Goal: Task Accomplishment & Management: Complete application form

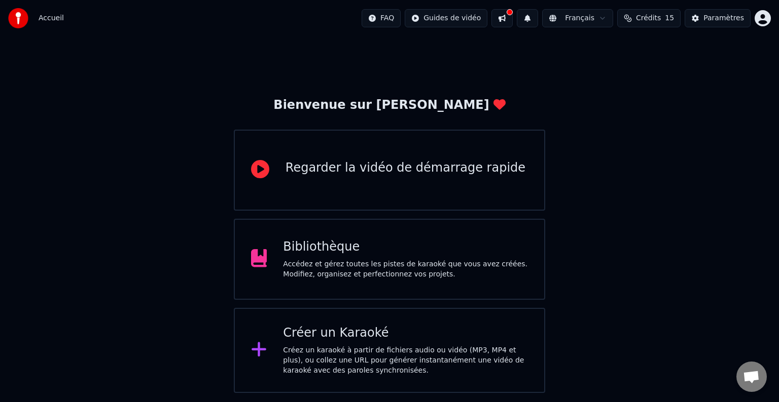
click at [378, 356] on div "Créez un karaoké à partir de fichiers audio ou vidéo (MP3, MP4 et plus), ou col…" at bounding box center [405, 361] width 245 height 30
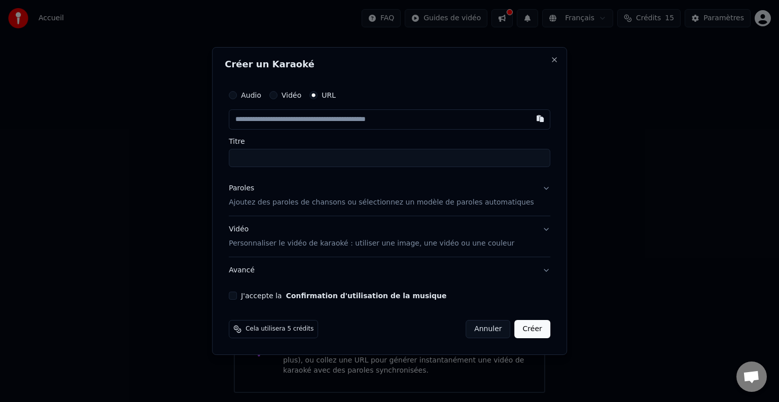
click at [303, 160] on input "Titre" at bounding box center [389, 158] width 321 height 18
click at [349, 120] on input "text" at bounding box center [389, 119] width 321 height 20
paste input "**********"
type input "**********"
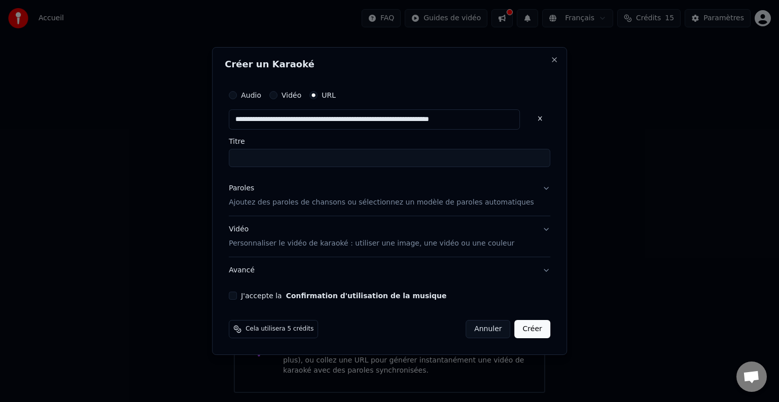
type input "**********"
click at [339, 162] on input "**********" at bounding box center [389, 158] width 321 height 18
click at [351, 207] on p "Ajoutez des paroles de chansons ou sélectionnez un modèle de paroles automatiqu…" at bounding box center [381, 203] width 305 height 10
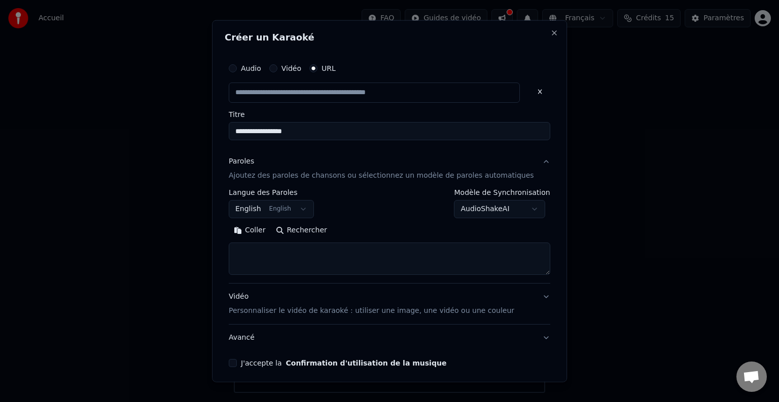
type input "**********"
click at [277, 251] on textarea at bounding box center [389, 259] width 321 height 32
paste textarea "**********"
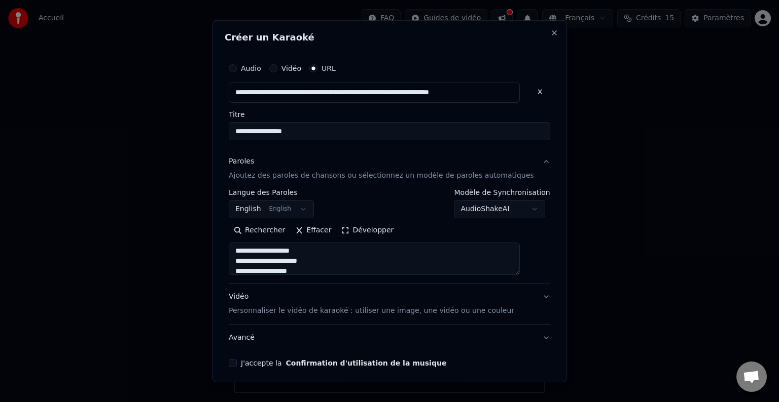
scroll to position [466, 0]
click at [320, 262] on textarea at bounding box center [374, 259] width 291 height 32
click at [315, 263] on textarea at bounding box center [374, 259] width 291 height 32
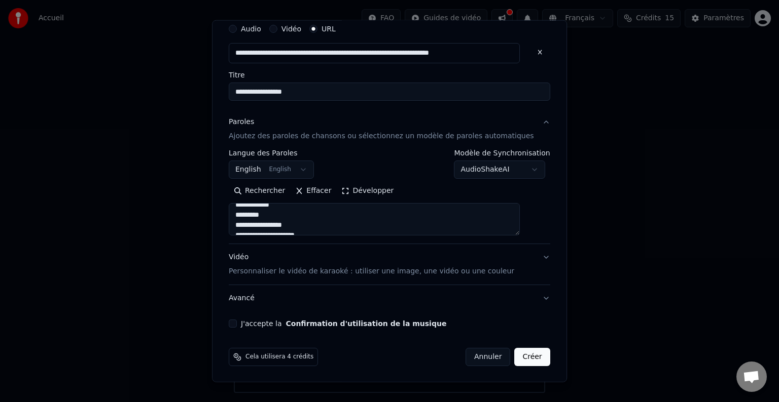
scroll to position [483, 0]
type textarea "**********"
click at [237, 324] on button "J'accepte la Confirmation d'utilisation de la musique" at bounding box center [233, 324] width 8 height 8
click at [517, 354] on button "Créer" at bounding box center [531, 357] width 35 height 18
select select "**"
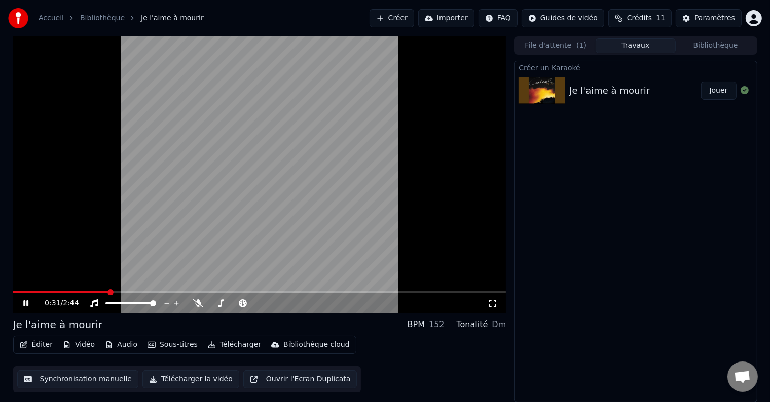
click at [227, 148] on video at bounding box center [259, 174] width 493 height 277
click at [13, 294] on span at bounding box center [16, 292] width 6 height 6
click at [22, 305] on icon at bounding box center [33, 304] width 24 height 8
click at [197, 302] on icon at bounding box center [198, 304] width 10 height 8
click at [13, 292] on span at bounding box center [16, 292] width 6 height 6
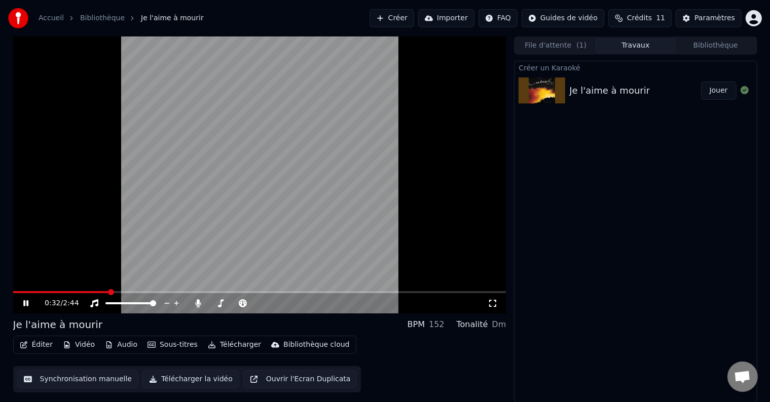
click at [107, 292] on span at bounding box center [259, 292] width 493 height 2
click at [270, 292] on span at bounding box center [259, 292] width 493 height 2
click at [320, 293] on span at bounding box center [259, 292] width 493 height 2
click at [357, 293] on span at bounding box center [259, 292] width 493 height 2
click at [384, 292] on span at bounding box center [259, 292] width 493 height 2
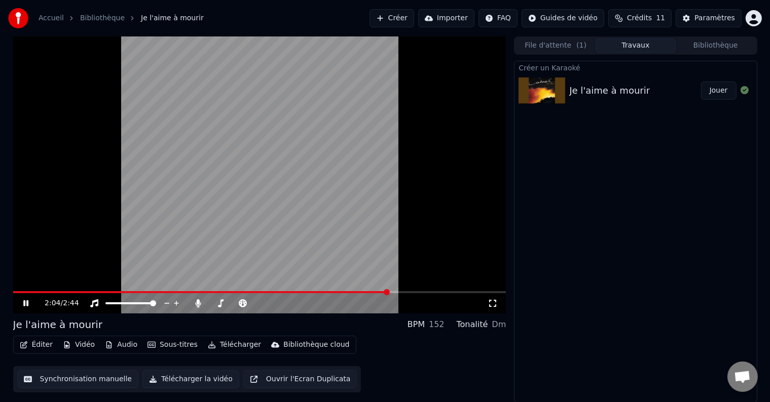
click at [405, 292] on span at bounding box center [259, 292] width 493 height 2
click at [426, 291] on span at bounding box center [259, 292] width 493 height 2
click at [440, 293] on span at bounding box center [259, 292] width 493 height 2
click at [461, 292] on span at bounding box center [259, 292] width 493 height 2
click at [301, 292] on span at bounding box center [157, 292] width 288 height 2
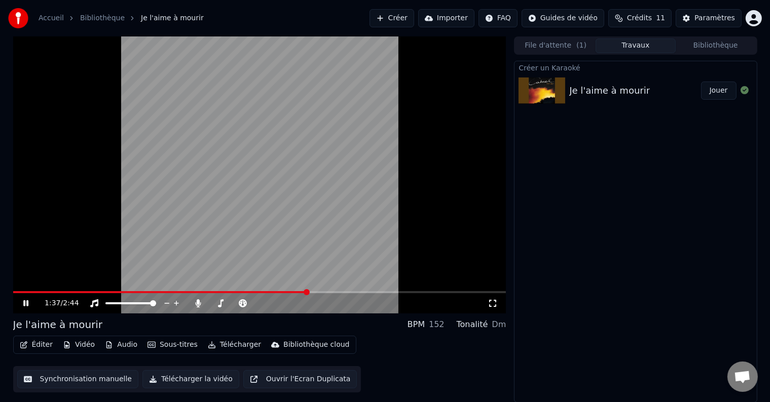
click at [263, 292] on span at bounding box center [160, 292] width 294 height 2
click at [258, 225] on video at bounding box center [259, 174] width 493 height 277
click at [414, 16] on button "Créer" at bounding box center [391, 18] width 45 height 18
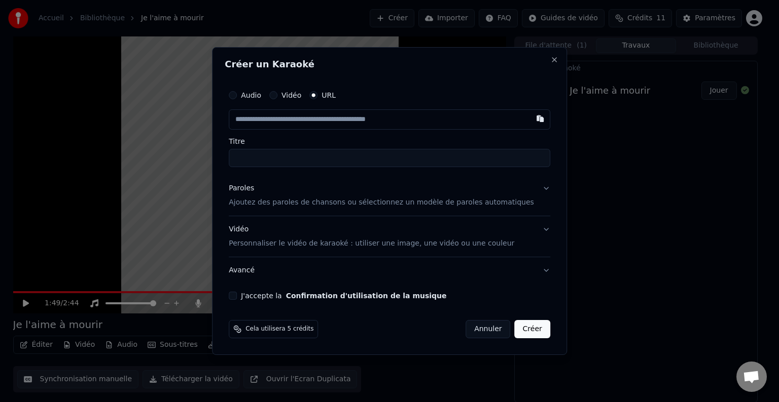
click at [296, 122] on input "text" at bounding box center [389, 119] width 321 height 20
type input "**********"
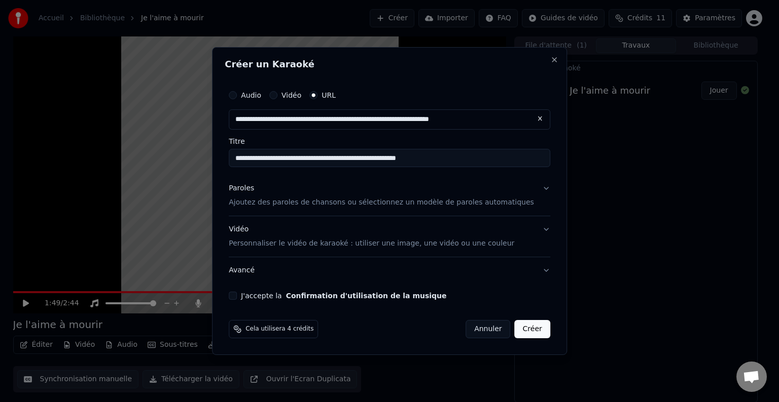
type input "**********"
click at [337, 205] on p "Ajoutez des paroles de chansons ou sélectionnez un modèle de paroles automatiqu…" at bounding box center [381, 203] width 305 height 10
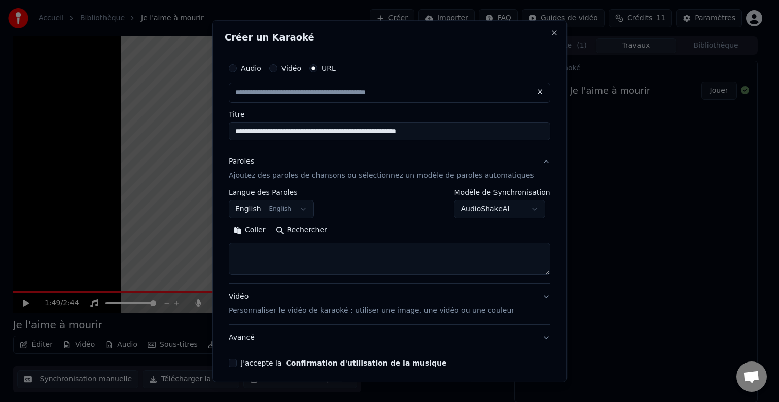
type input "**********"
click at [262, 256] on textarea at bounding box center [389, 259] width 321 height 32
paste textarea "**********"
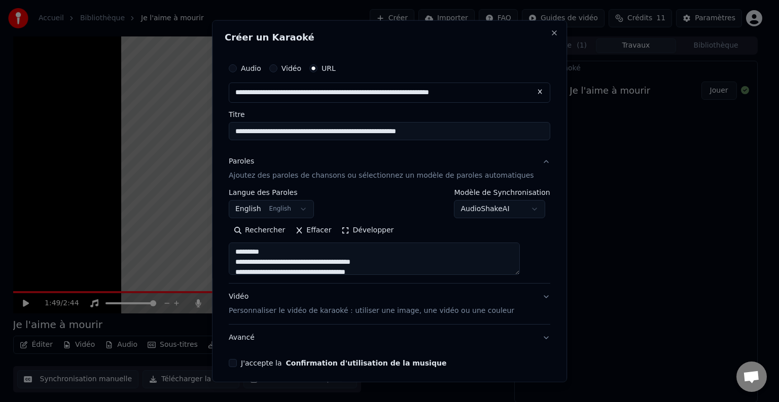
drag, startPoint x: 260, startPoint y: 251, endPoint x: 234, endPoint y: 247, distance: 26.1
click at [234, 247] on div "**********" at bounding box center [389, 201] width 355 height 362
click at [245, 261] on textarea at bounding box center [374, 259] width 291 height 32
drag, startPoint x: 317, startPoint y: 250, endPoint x: 245, endPoint y: 251, distance: 72.0
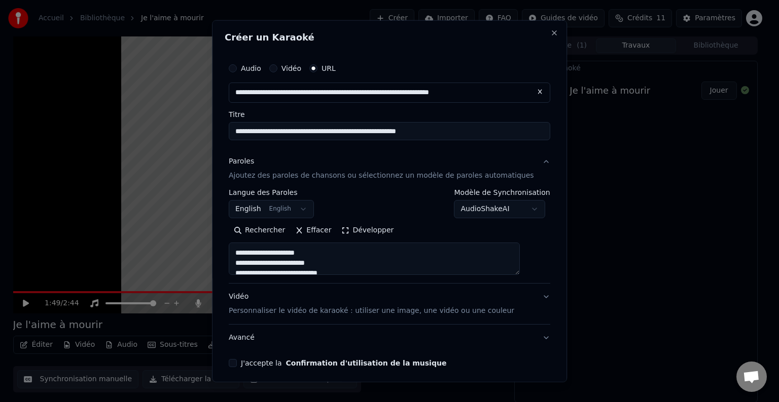
click at [245, 251] on textarea at bounding box center [374, 259] width 291 height 32
drag, startPoint x: 325, startPoint y: 250, endPoint x: 305, endPoint y: 273, distance: 30.6
click at [305, 282] on div "**********" at bounding box center [389, 236] width 321 height 94
click at [301, 271] on textarea at bounding box center [374, 259] width 291 height 32
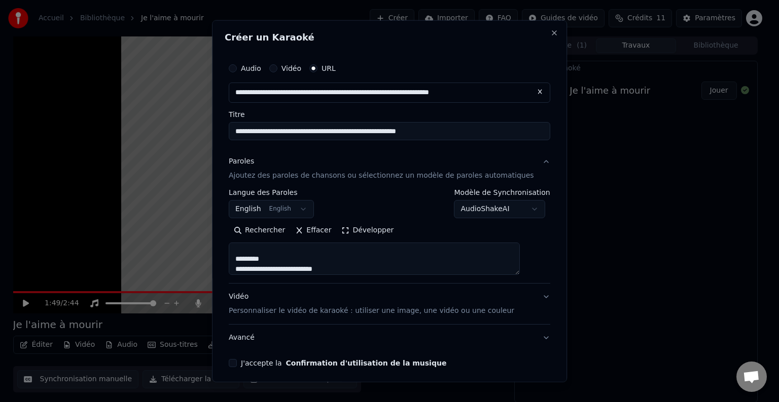
scroll to position [397, 0]
click at [276, 260] on textarea at bounding box center [374, 259] width 291 height 32
click at [278, 259] on textarea at bounding box center [374, 259] width 291 height 32
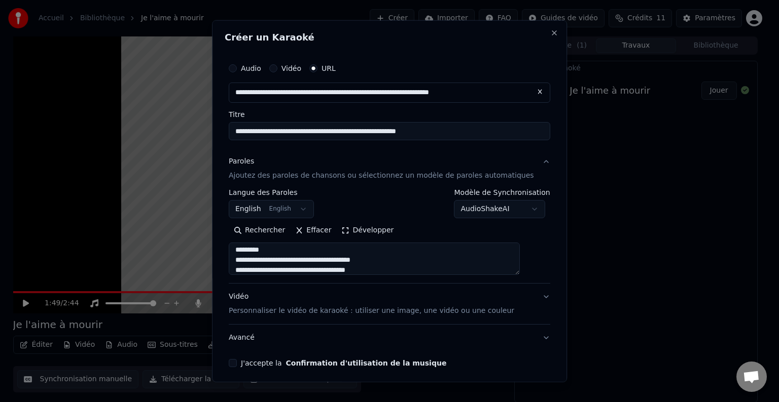
click at [281, 251] on textarea at bounding box center [374, 259] width 291 height 32
click at [324, 250] on textarea at bounding box center [374, 259] width 291 height 32
click at [314, 264] on textarea at bounding box center [374, 259] width 291 height 32
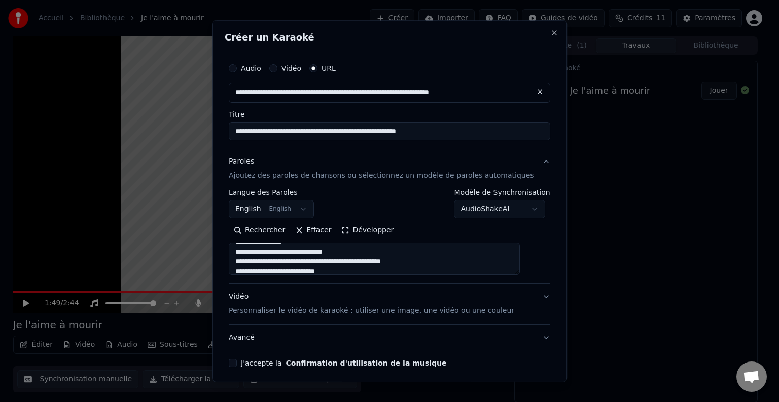
click at [317, 264] on textarea at bounding box center [374, 259] width 291 height 32
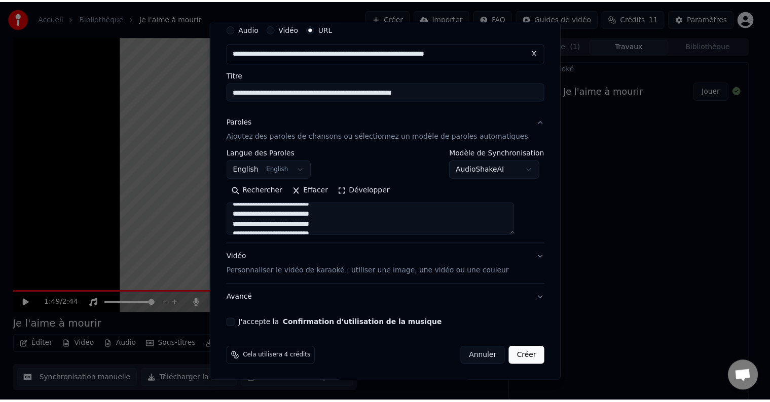
scroll to position [405, 0]
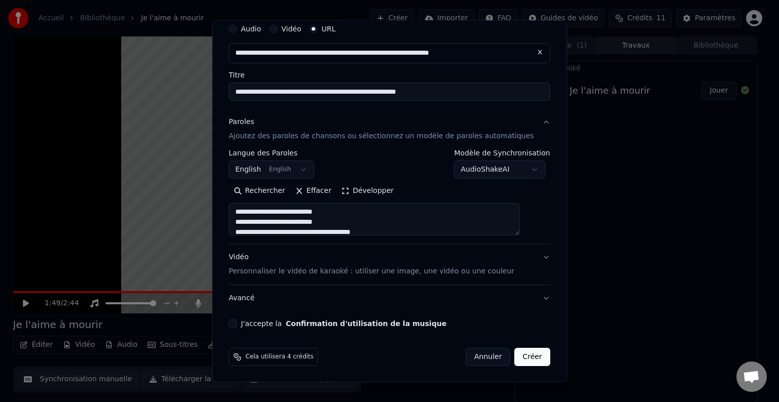
type textarea "**********"
click at [515, 356] on button "Créer" at bounding box center [531, 357] width 35 height 18
select select "**"
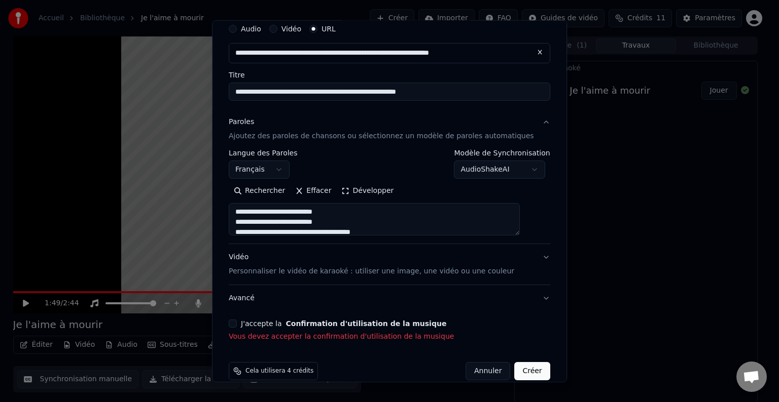
click at [237, 321] on button "J'accepte la Confirmation d'utilisation de la musique" at bounding box center [233, 324] width 8 height 8
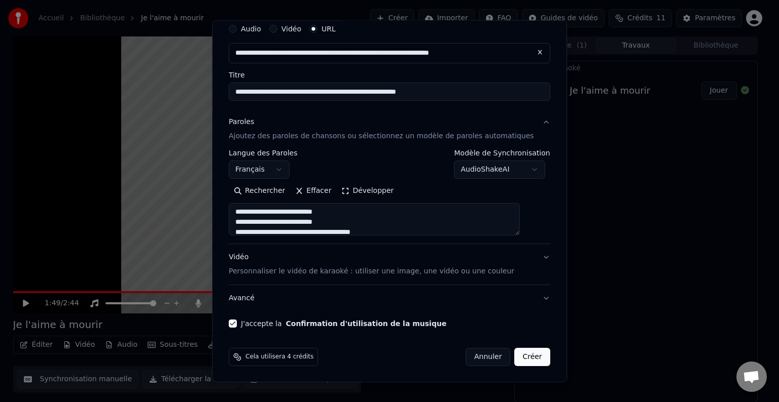
click at [514, 360] on button "Créer" at bounding box center [531, 357] width 35 height 18
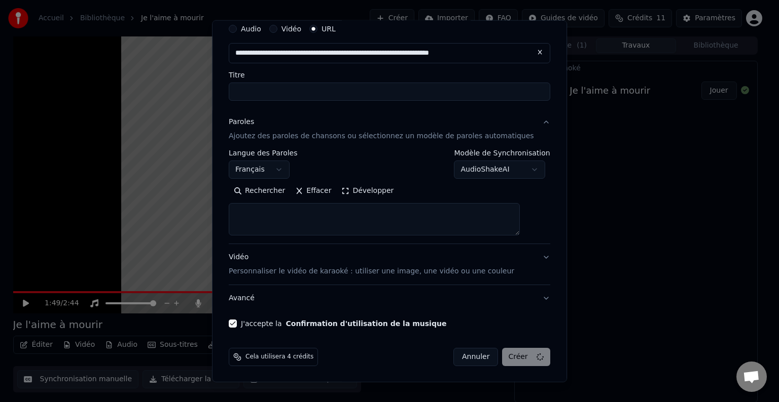
select select
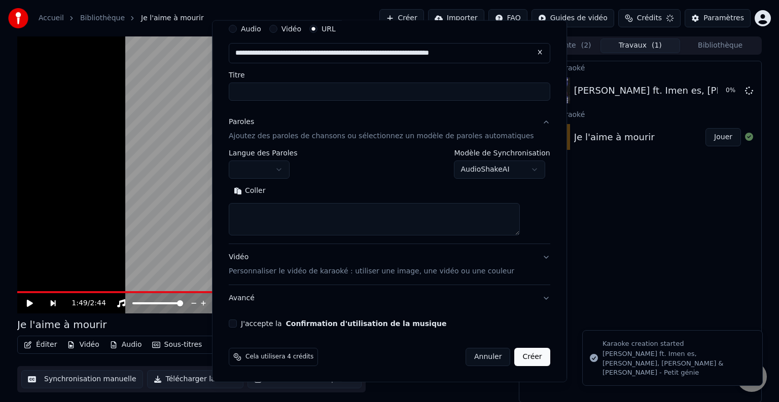
scroll to position [0, 0]
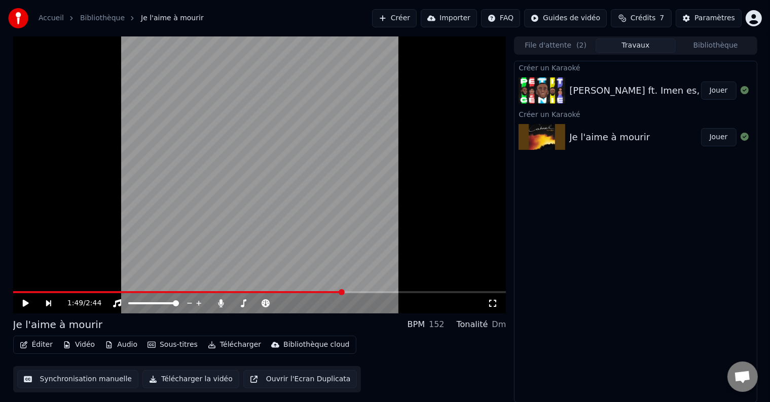
click at [415, 18] on button "Créer" at bounding box center [394, 18] width 45 height 18
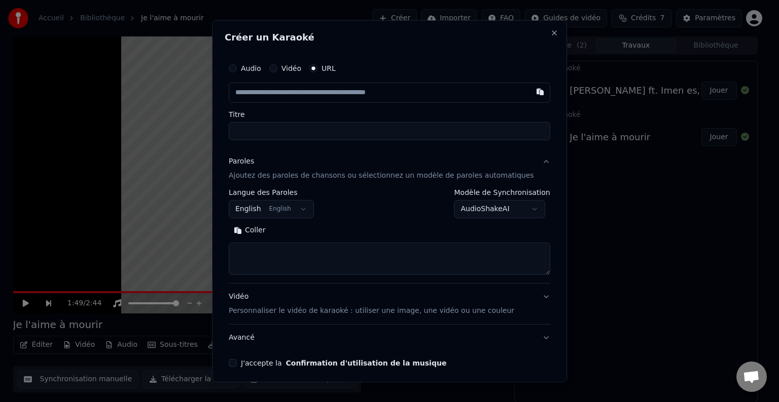
drag, startPoint x: 308, startPoint y: 96, endPoint x: 306, endPoint y: 90, distance: 6.4
click at [308, 96] on input "text" at bounding box center [389, 93] width 321 height 20
type input "**********"
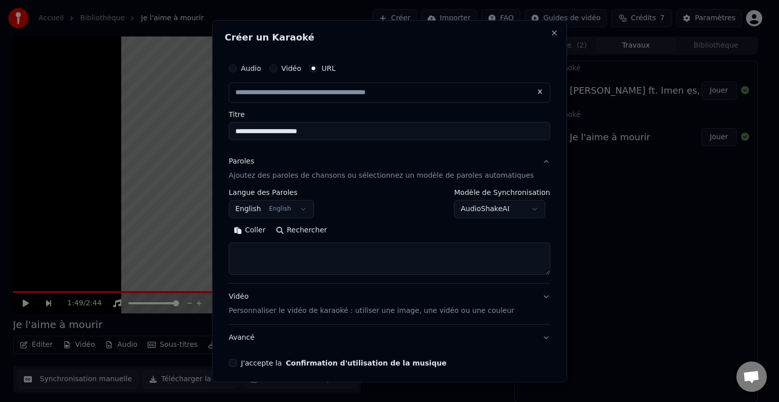
click at [300, 252] on textarea at bounding box center [389, 259] width 321 height 32
click at [302, 255] on textarea at bounding box center [389, 259] width 321 height 32
paste textarea "**********"
type input "**********"
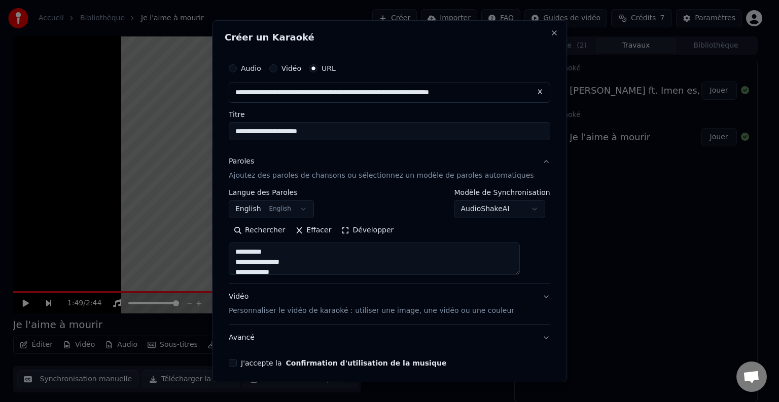
drag, startPoint x: 287, startPoint y: 254, endPoint x: 239, endPoint y: 245, distance: 48.9
click at [239, 245] on textarea at bounding box center [374, 259] width 291 height 32
click at [275, 260] on textarea at bounding box center [374, 259] width 291 height 32
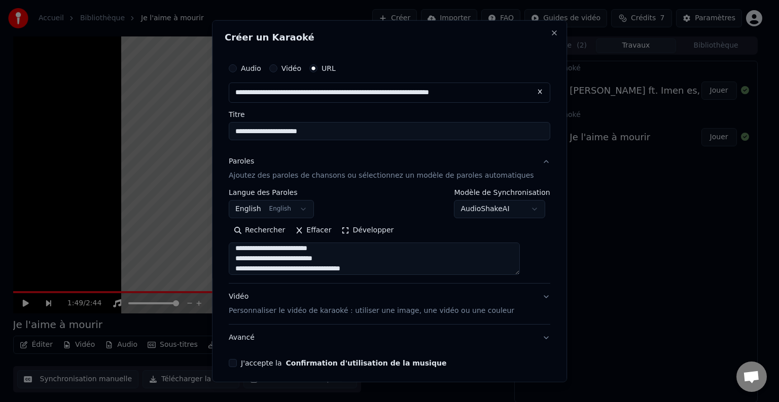
click at [273, 249] on textarea at bounding box center [374, 259] width 291 height 32
click at [311, 246] on textarea at bounding box center [374, 259] width 291 height 32
click at [281, 245] on textarea at bounding box center [374, 259] width 291 height 32
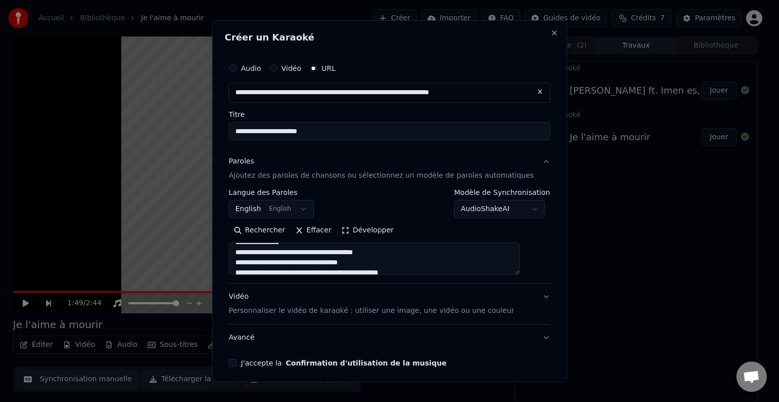
scroll to position [41, 0]
click at [308, 249] on textarea at bounding box center [374, 259] width 291 height 32
click at [306, 271] on textarea at bounding box center [374, 259] width 291 height 32
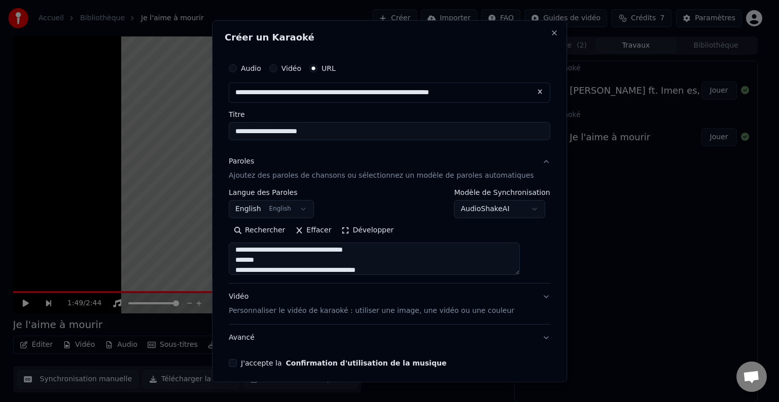
click at [286, 262] on textarea at bounding box center [374, 259] width 291 height 32
click at [357, 271] on textarea at bounding box center [374, 259] width 291 height 32
click at [361, 268] on textarea at bounding box center [374, 259] width 291 height 32
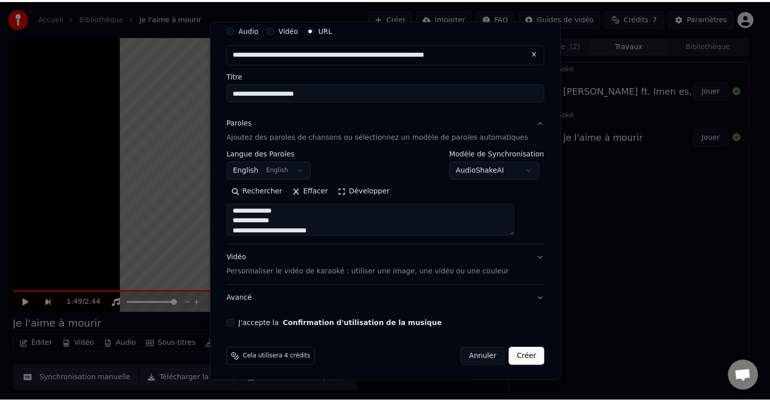
scroll to position [40, 0]
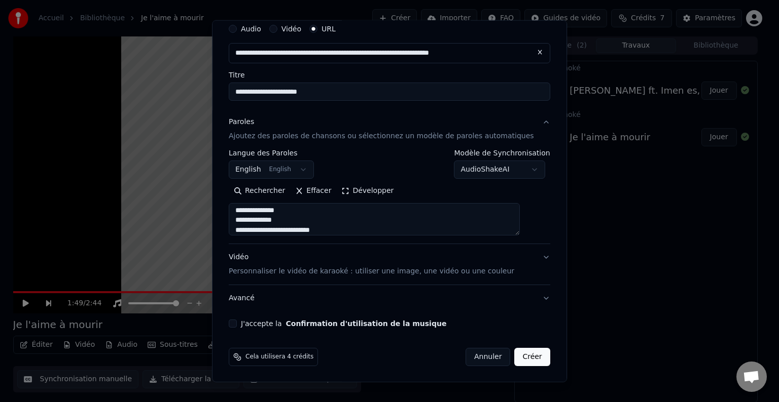
type textarea "**********"
click at [237, 326] on button "J'accepte la Confirmation d'utilisation de la musique" at bounding box center [233, 324] width 8 height 8
click at [514, 358] on button "Créer" at bounding box center [531, 357] width 35 height 18
select select "**"
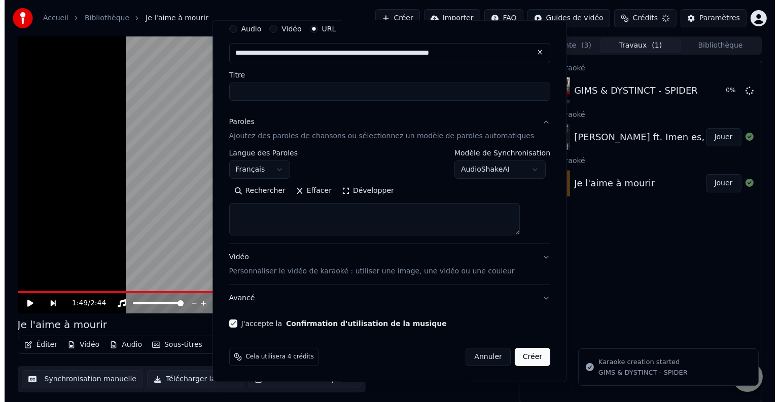
scroll to position [0, 0]
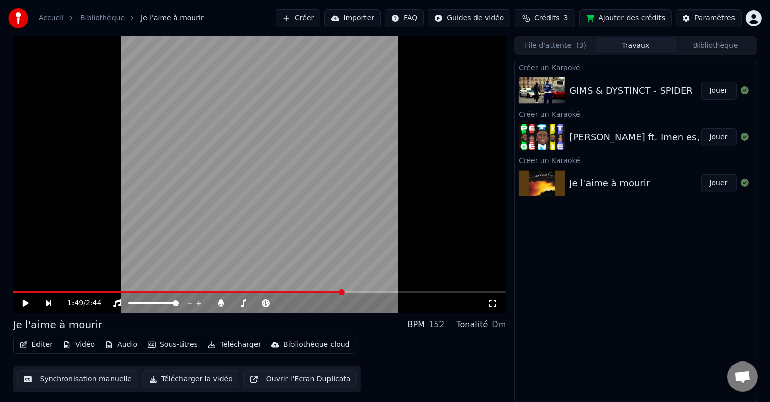
click at [724, 91] on button "Jouer" at bounding box center [718, 91] width 35 height 18
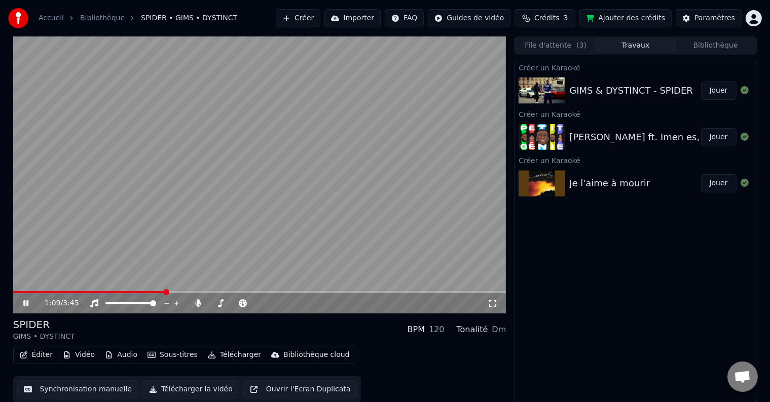
click at [100, 225] on video at bounding box center [259, 174] width 493 height 277
click at [722, 138] on button "Jouer" at bounding box center [718, 137] width 35 height 18
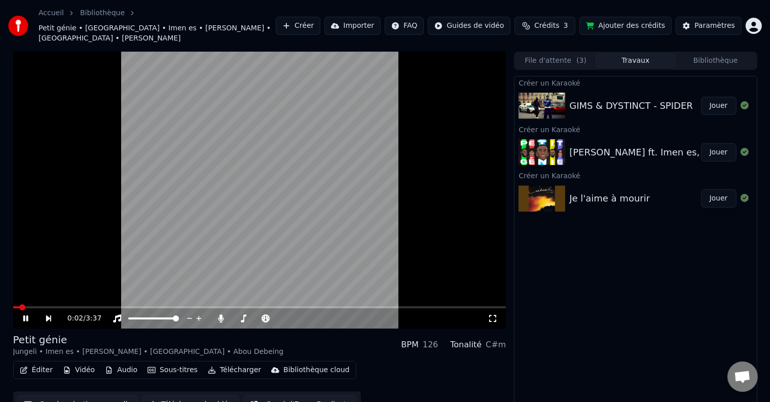
click at [41, 307] on span at bounding box center [259, 308] width 493 height 2
click at [61, 307] on span at bounding box center [259, 308] width 493 height 2
click at [83, 307] on span at bounding box center [259, 308] width 493 height 2
click at [141, 295] on video at bounding box center [259, 190] width 493 height 277
click at [145, 307] on span at bounding box center [259, 308] width 493 height 2
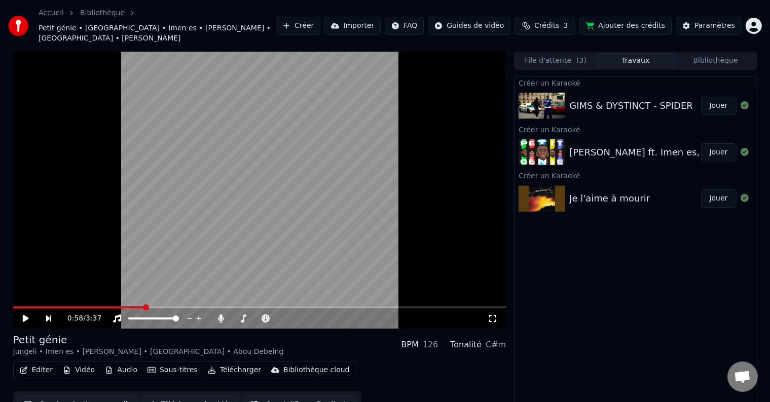
click at [29, 315] on icon at bounding box center [32, 319] width 23 height 8
click at [233, 307] on span at bounding box center [259, 308] width 493 height 2
click at [252, 307] on span at bounding box center [259, 308] width 493 height 2
click at [270, 307] on span at bounding box center [259, 308] width 493 height 2
click at [272, 307] on span at bounding box center [142, 308] width 259 height 2
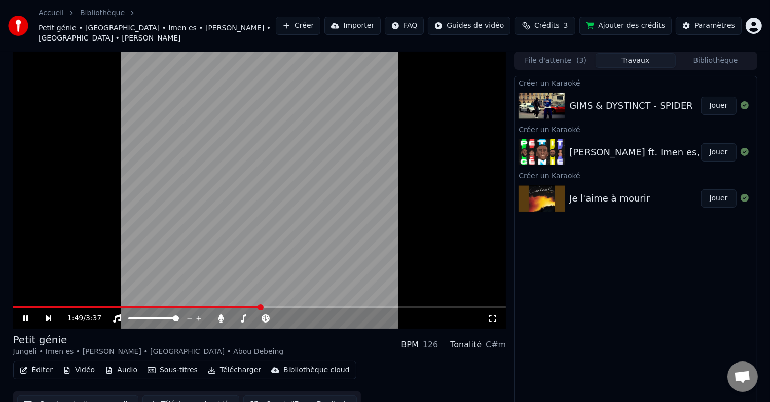
click at [261, 307] on span at bounding box center [136, 308] width 247 height 2
click at [223, 307] on span at bounding box center [161, 308] width 297 height 2
click at [244, 293] on video at bounding box center [259, 190] width 493 height 277
click at [251, 307] on span at bounding box center [259, 308] width 493 height 2
click at [227, 240] on video at bounding box center [259, 190] width 493 height 277
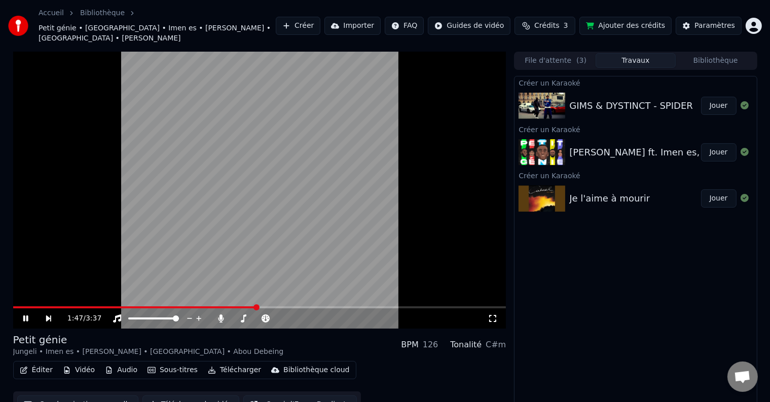
click at [272, 307] on span at bounding box center [259, 308] width 493 height 2
click at [128, 316] on span at bounding box center [131, 319] width 6 height 6
click at [165, 316] on span at bounding box center [162, 319] width 6 height 6
click at [179, 316] on span at bounding box center [176, 319] width 6 height 6
click at [232, 318] on span at bounding box center [240, 319] width 17 height 2
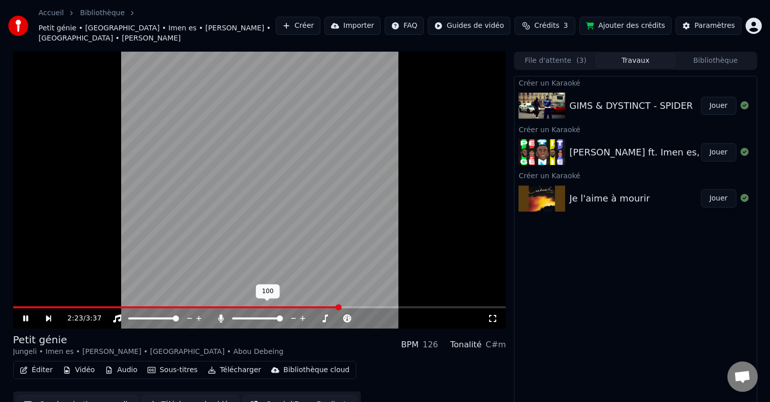
click at [283, 316] on span at bounding box center [280, 319] width 6 height 6
click at [278, 307] on span at bounding box center [146, 308] width 266 height 2
click at [283, 316] on span at bounding box center [280, 319] width 6 height 6
click at [296, 305] on span at bounding box center [296, 308] width 6 height 6
click at [281, 307] on span at bounding box center [148, 308] width 270 height 2
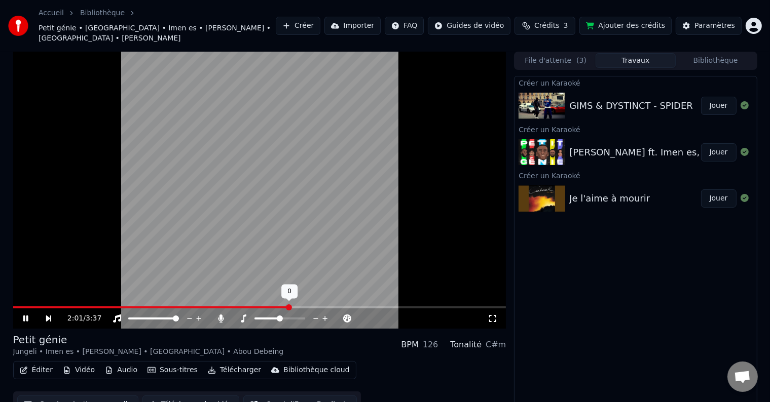
click at [278, 316] on span at bounding box center [280, 319] width 6 height 6
click at [282, 318] on span at bounding box center [257, 319] width 50 height 2
click at [215, 202] on video at bounding box center [259, 190] width 493 height 277
click at [756, 22] on html "Accueil Bibliothèque Petit génie • [GEOGRAPHIC_DATA] • Imen es • [PERSON_NAME] …" at bounding box center [385, 201] width 770 height 402
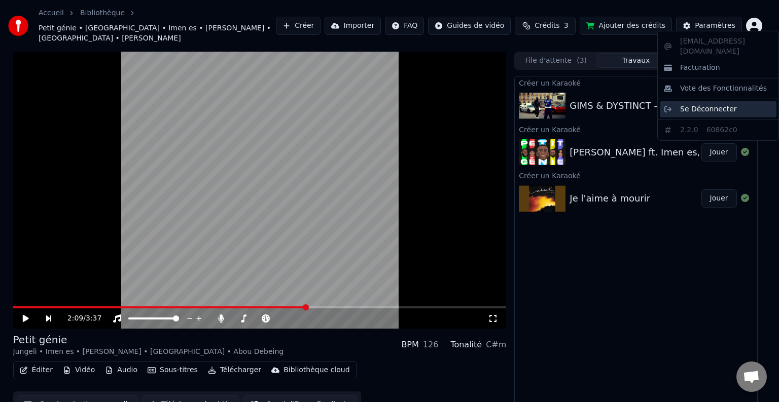
click at [702, 104] on span "Se Déconnecter" at bounding box center [708, 109] width 57 height 10
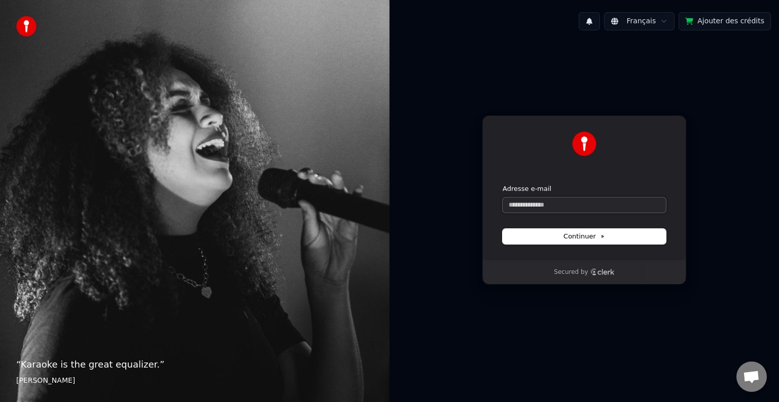
click at [528, 207] on input "Adresse e-mail" at bounding box center [583, 205] width 163 height 15
paste input "**********"
click at [502, 184] on button "submit" at bounding box center [502, 184] width 0 height 0
type input "**********"
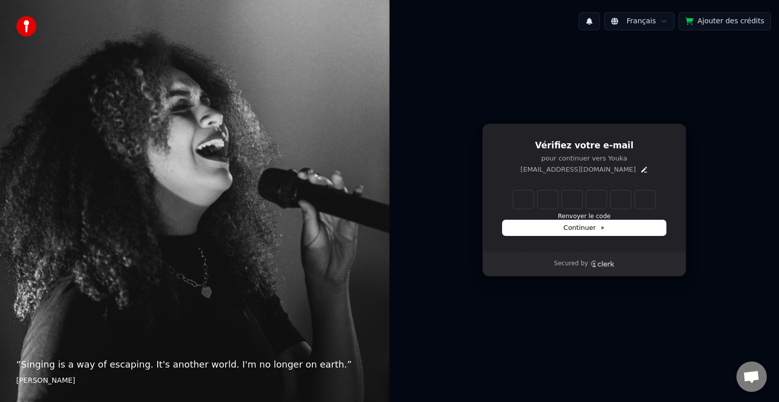
click at [527, 203] on input "Enter verification code" at bounding box center [584, 200] width 142 height 18
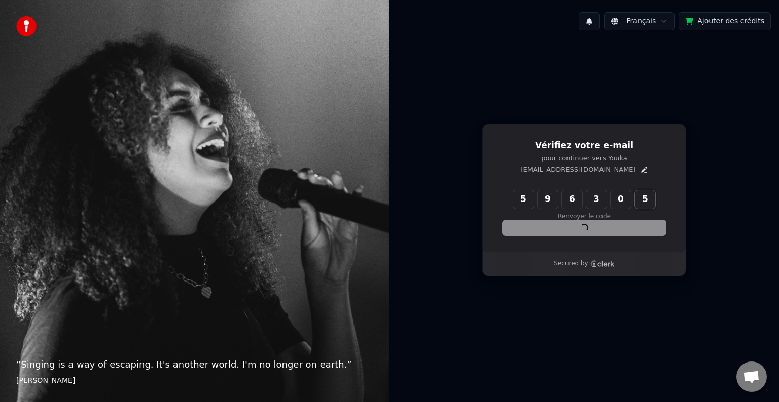
type input "******"
